Goal: Find specific page/section: Find specific page/section

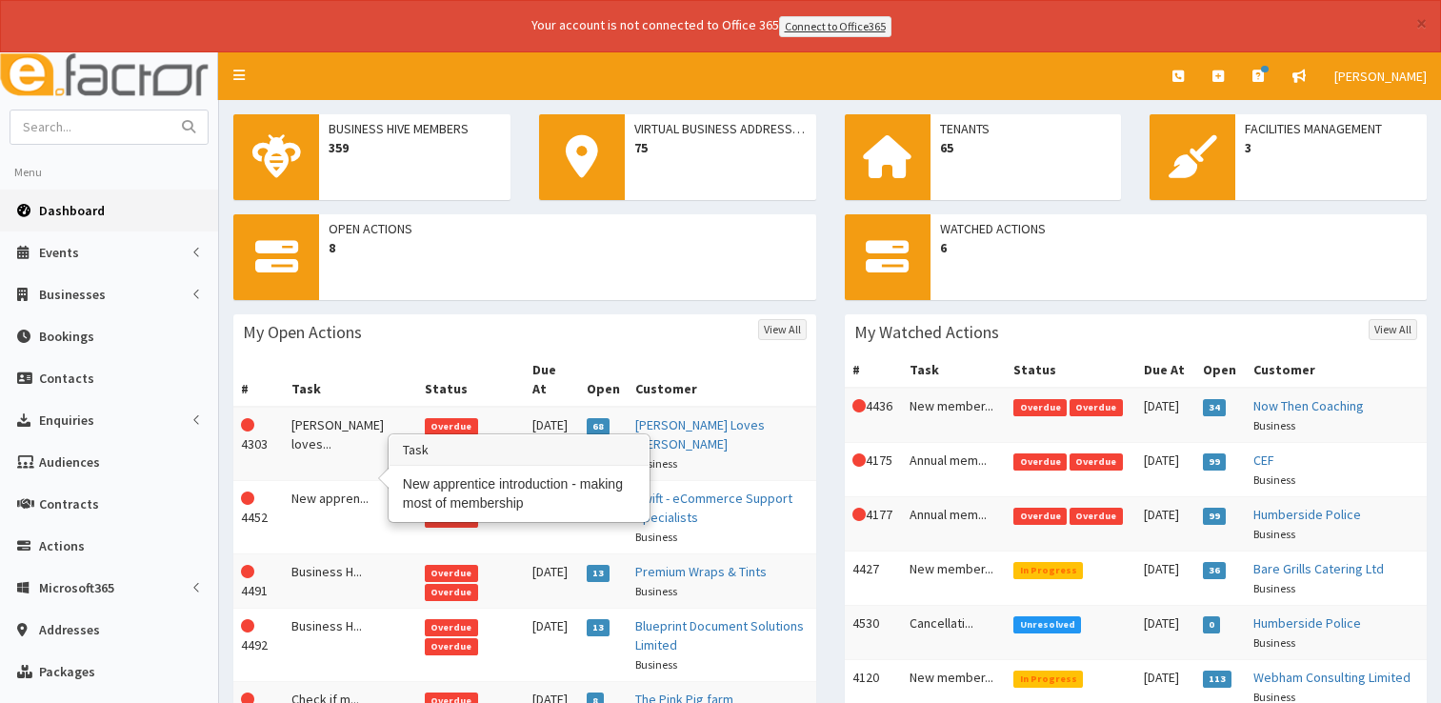
scroll to position [206, 0]
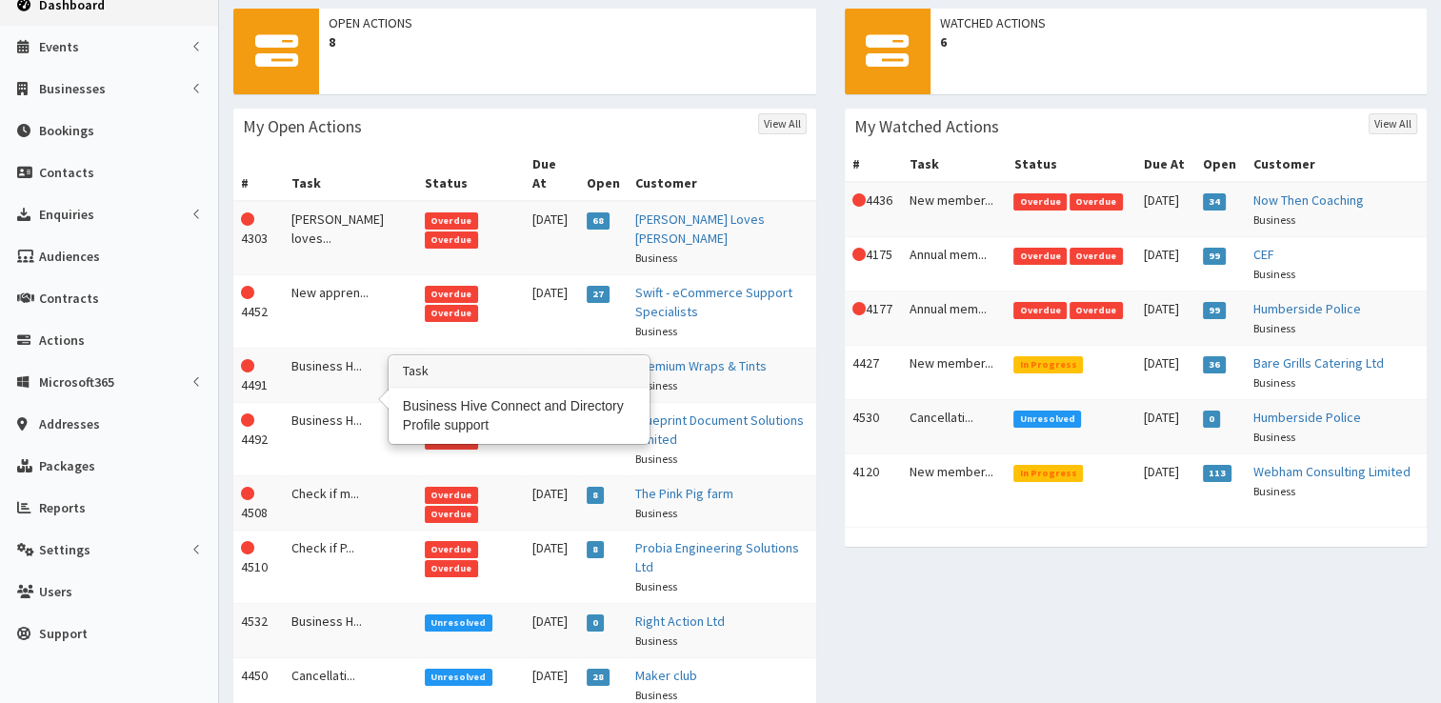
click at [319, 402] on td "Business H..." at bounding box center [350, 438] width 133 height 73
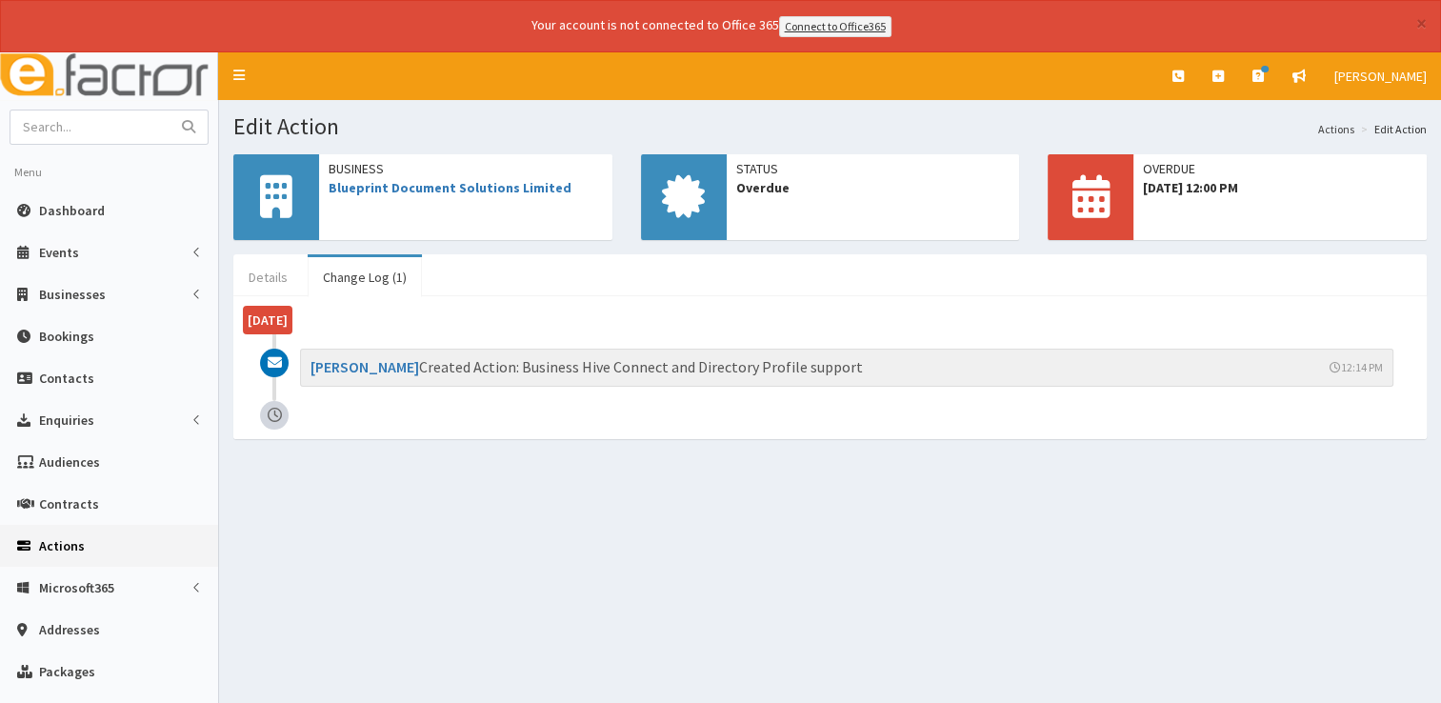
click at [258, 273] on link "Details" at bounding box center [268, 277] width 70 height 40
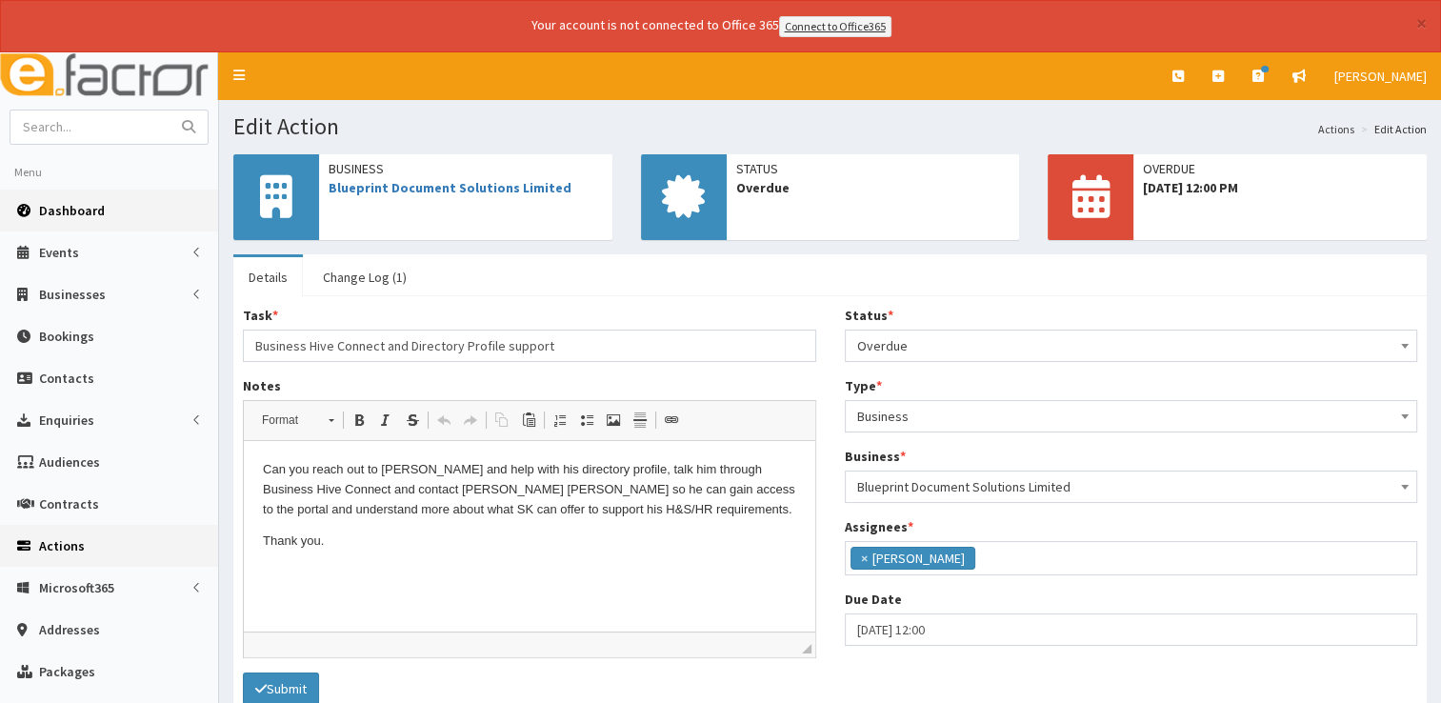
click at [52, 207] on span "Dashboard" at bounding box center [72, 210] width 66 height 17
